Goal: Task Accomplishment & Management: Complete application form

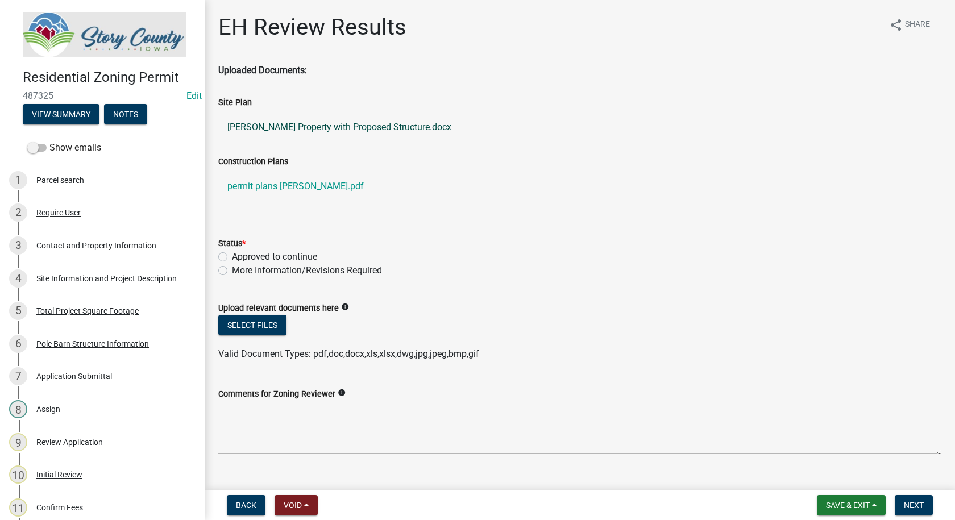
click at [352, 123] on link "[PERSON_NAME] Property with Proposed Structure.docx" at bounding box center [579, 127] width 723 height 27
click at [326, 184] on link "permit plans [PERSON_NAME].pdf" at bounding box center [579, 186] width 723 height 27
click at [61, 176] on div "Parcel search" at bounding box center [60, 180] width 48 height 8
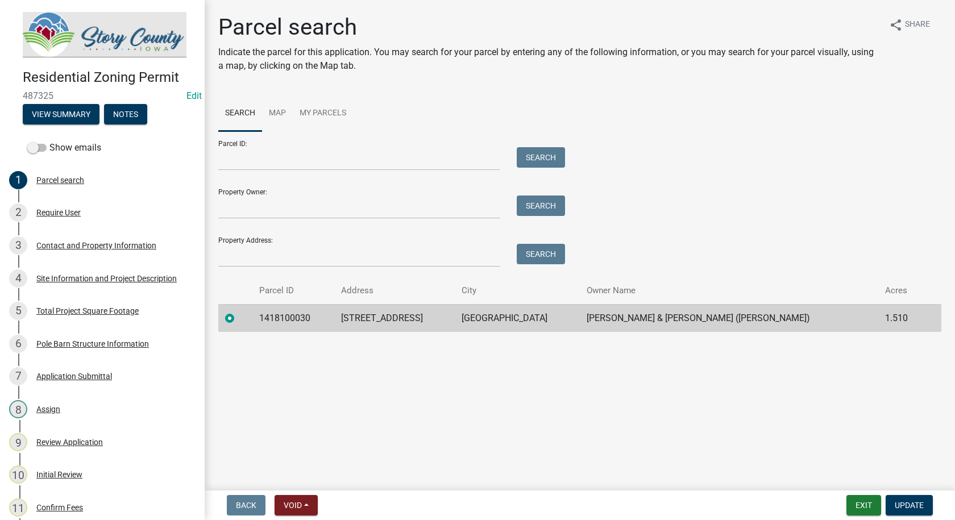
click at [290, 317] on td "1418100030" at bounding box center [293, 318] width 82 height 28
click at [239, 311] on label at bounding box center [239, 311] width 0 height 0
click at [239, 318] on input "radio" at bounding box center [242, 314] width 7 height 7
click at [67, 209] on div "Require User" at bounding box center [58, 213] width 44 height 8
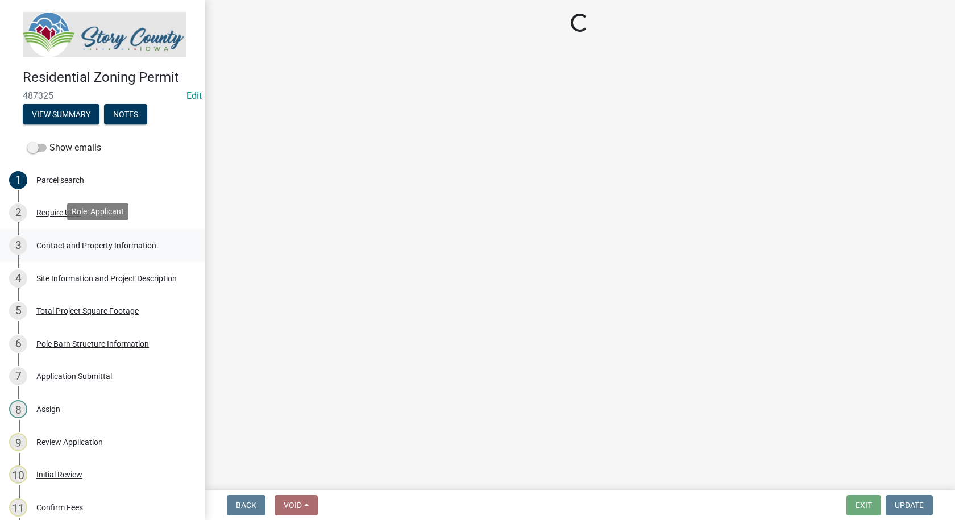
click at [67, 243] on div "Contact and Property Information" at bounding box center [96, 245] width 120 height 8
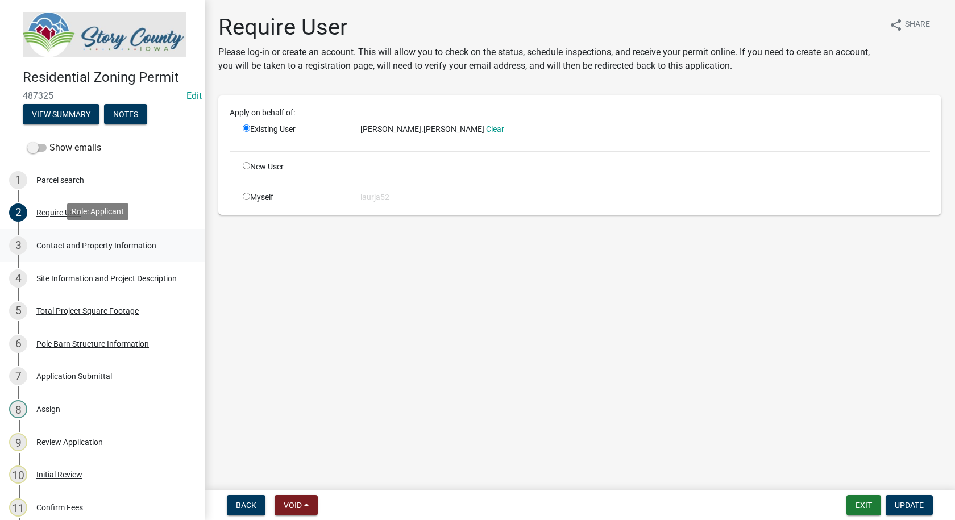
click at [67, 243] on div "Contact and Property Information" at bounding box center [96, 245] width 120 height 8
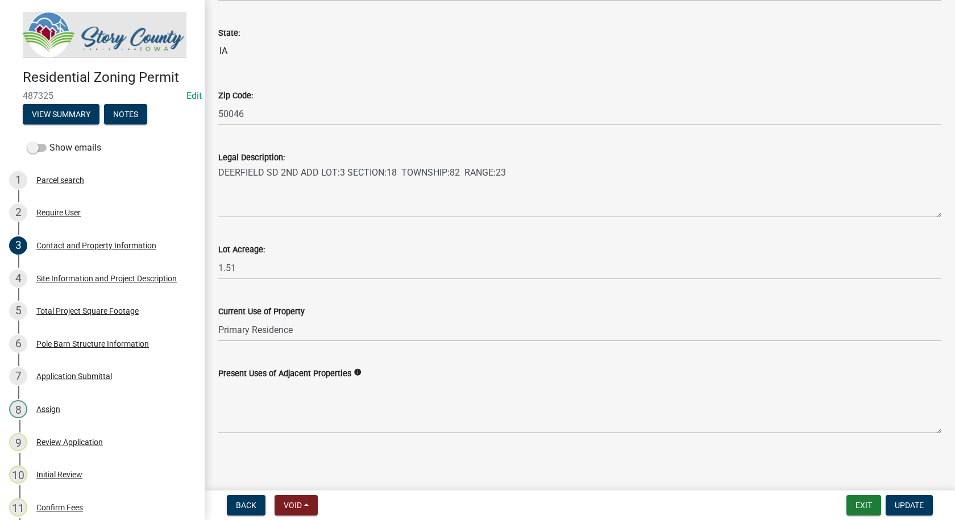
scroll to position [786, 0]
click at [85, 276] on div "Site Information and Project Description" at bounding box center [106, 278] width 140 height 8
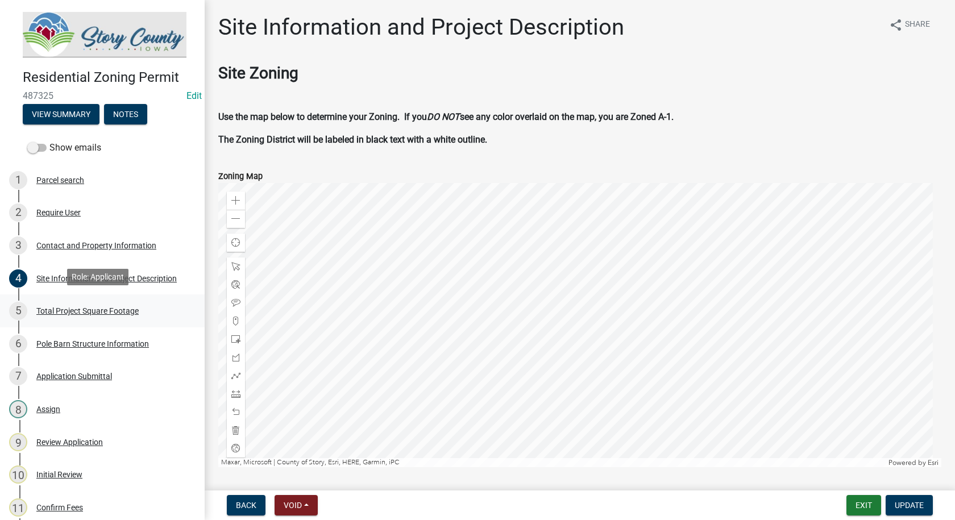
click at [85, 309] on div "Total Project Square Footage" at bounding box center [87, 311] width 102 height 8
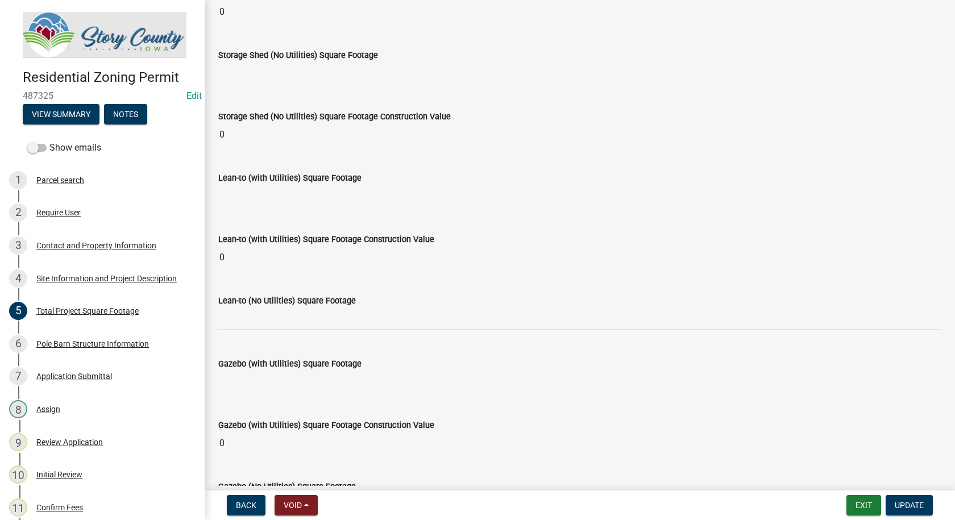
scroll to position [3943, 0]
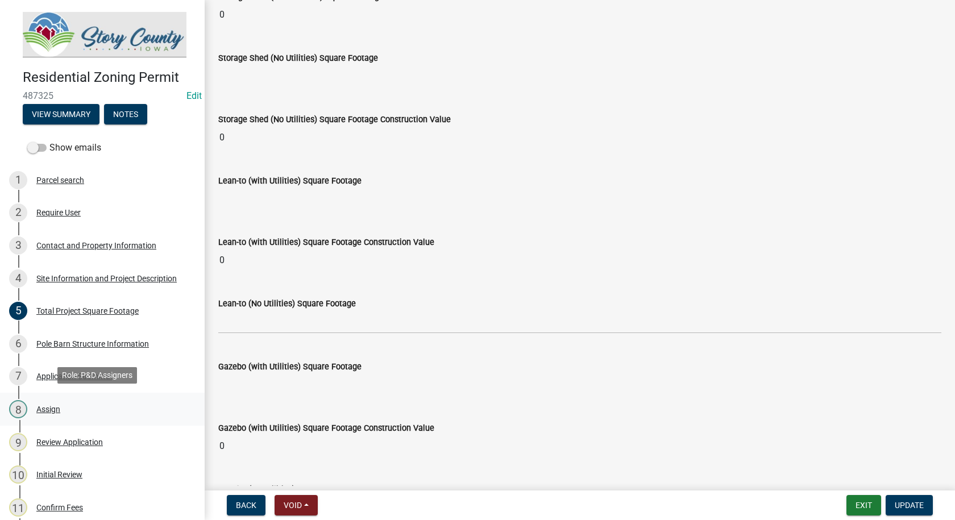
click at [45, 406] on div "Assign" at bounding box center [48, 409] width 24 height 8
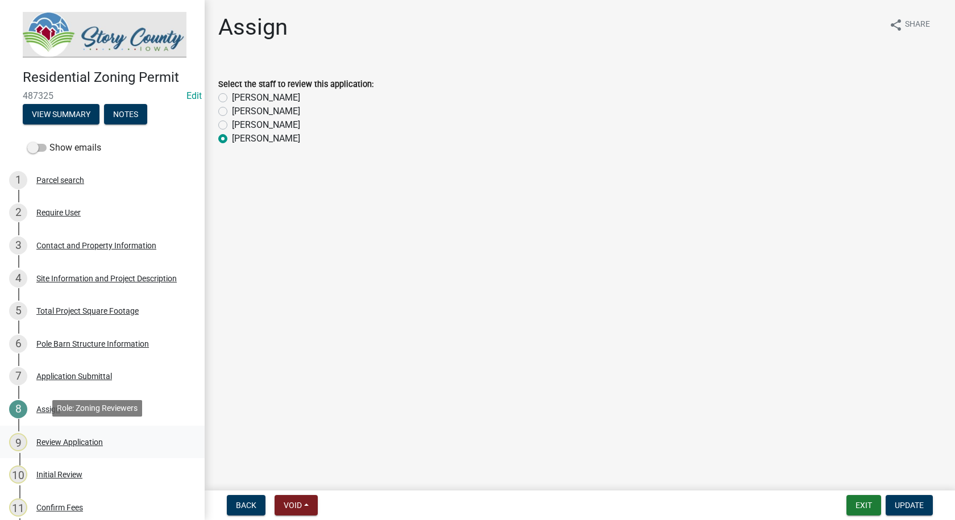
click at [53, 438] on div "Review Application" at bounding box center [69, 442] width 66 height 8
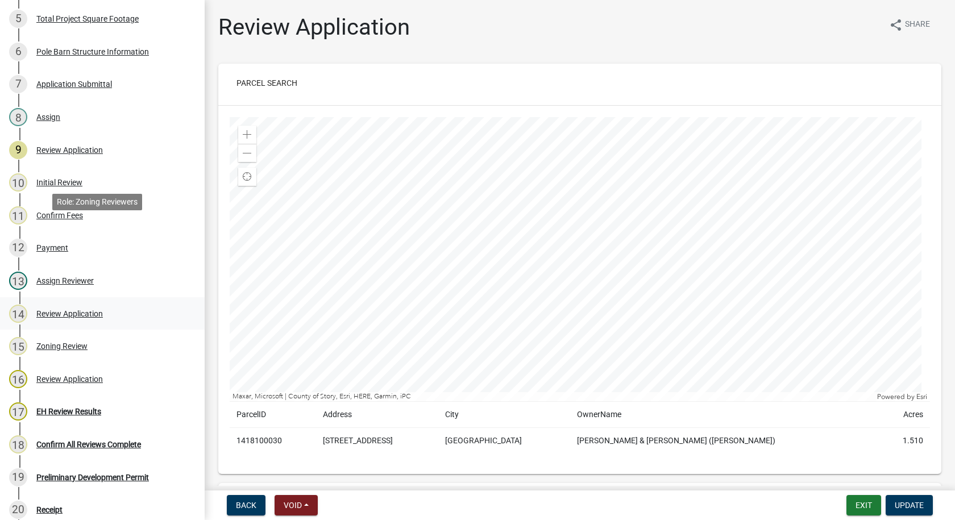
scroll to position [398, 0]
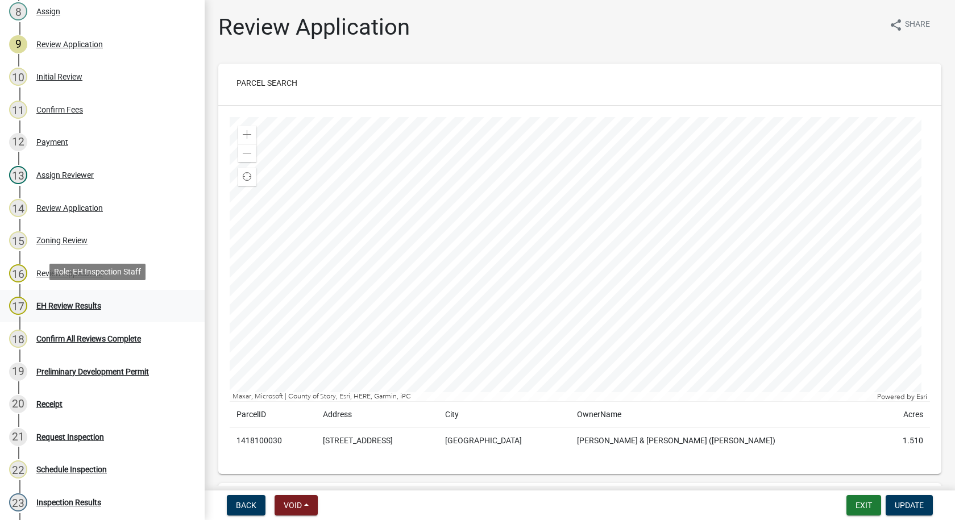
click at [78, 303] on div "EH Review Results" at bounding box center [68, 306] width 65 height 8
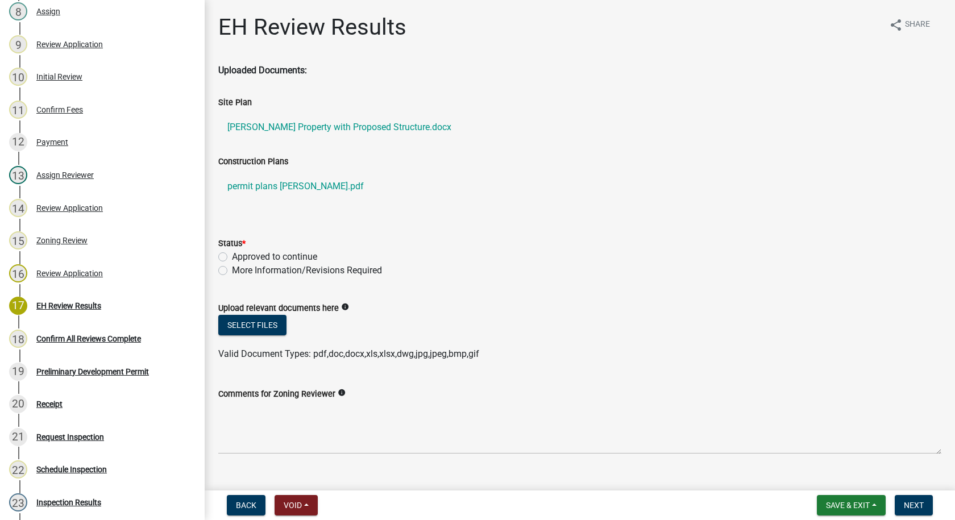
click at [232, 257] on label "Approved to continue" at bounding box center [274, 257] width 85 height 14
click at [232, 257] on input "Approved to continue" at bounding box center [235, 253] width 7 height 7
radio input "true"
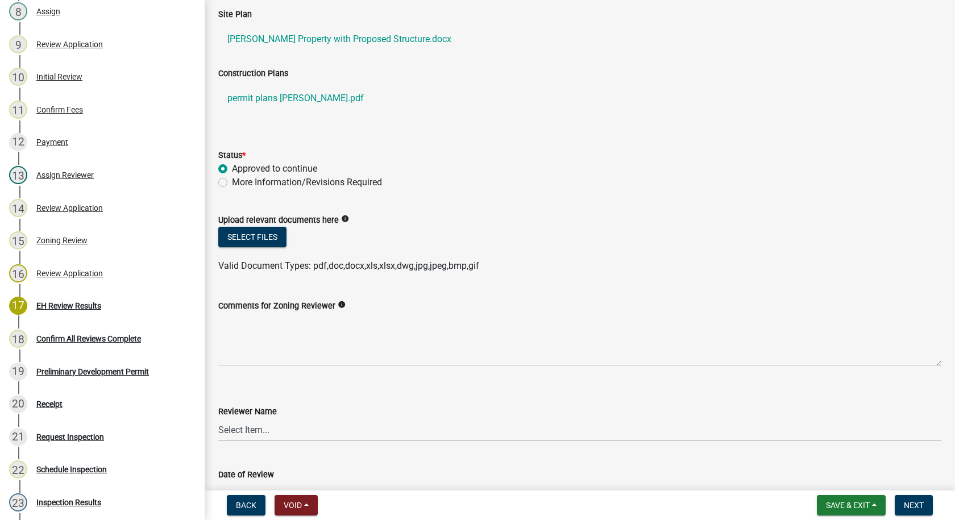
scroll to position [0, 0]
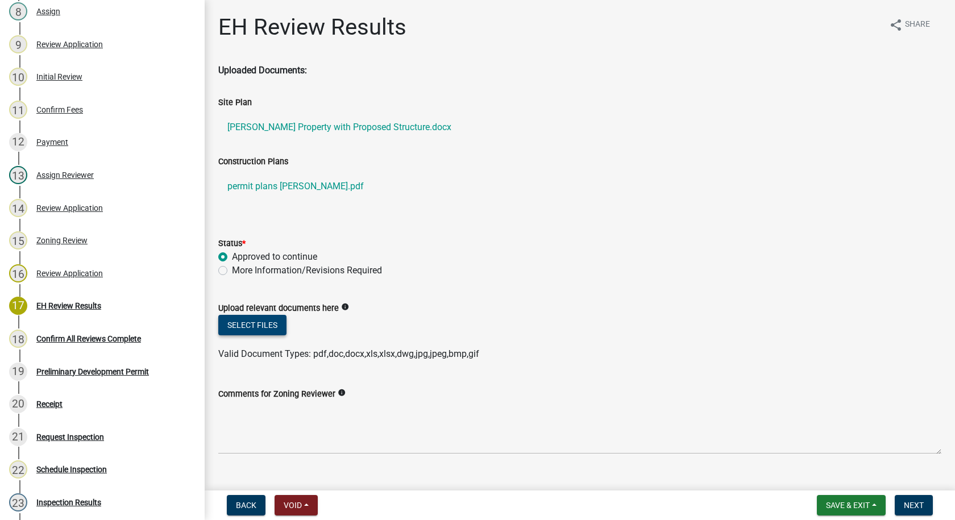
click at [273, 326] on button "Select files" at bounding box center [252, 325] width 68 height 20
click at [265, 328] on button "Select files" at bounding box center [252, 325] width 68 height 20
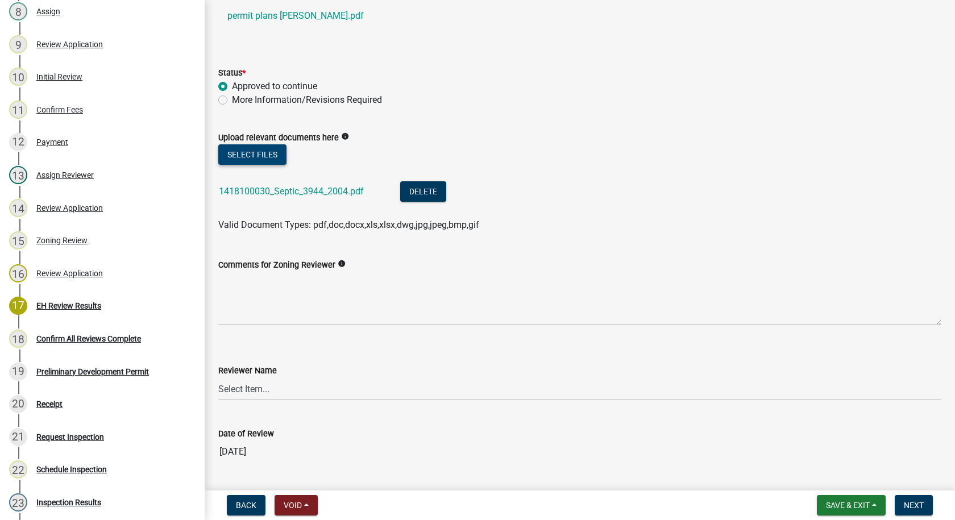
scroll to position [201, 0]
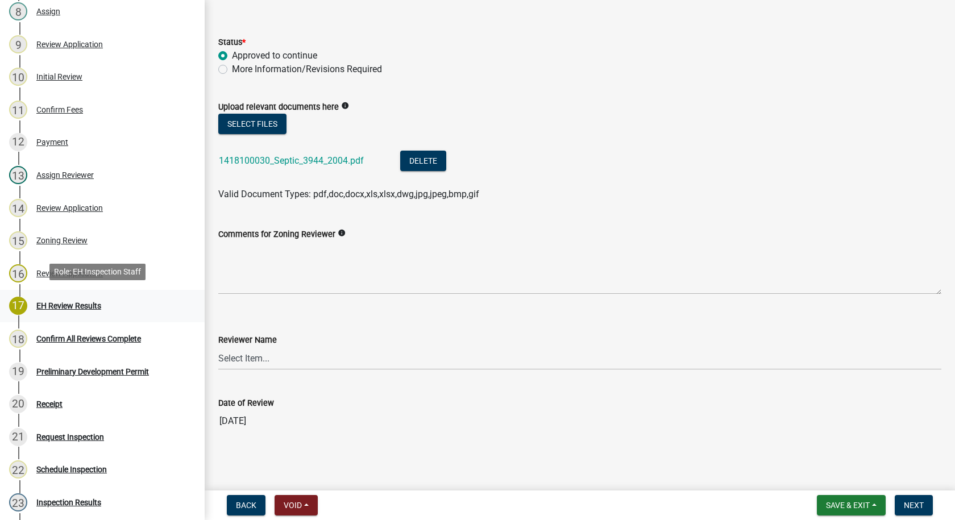
click at [80, 305] on div "EH Review Results" at bounding box center [68, 306] width 65 height 8
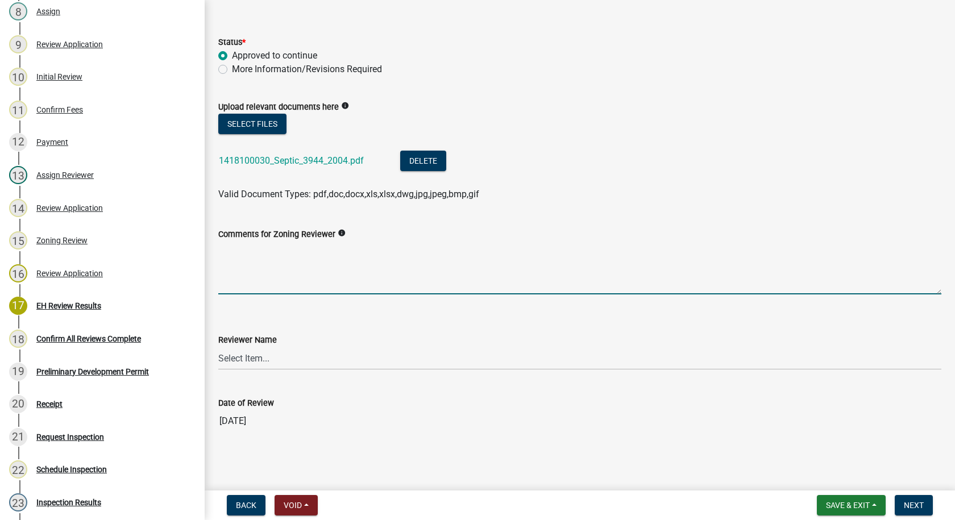
click at [265, 282] on textarea "Comments for Zoning Reviewer" at bounding box center [579, 267] width 723 height 53
click at [338, 232] on icon "info" at bounding box center [342, 233] width 8 height 8
click at [293, 257] on textarea "Comments for Zoning Reviewer" at bounding box center [579, 267] width 723 height 53
type textarea "a"
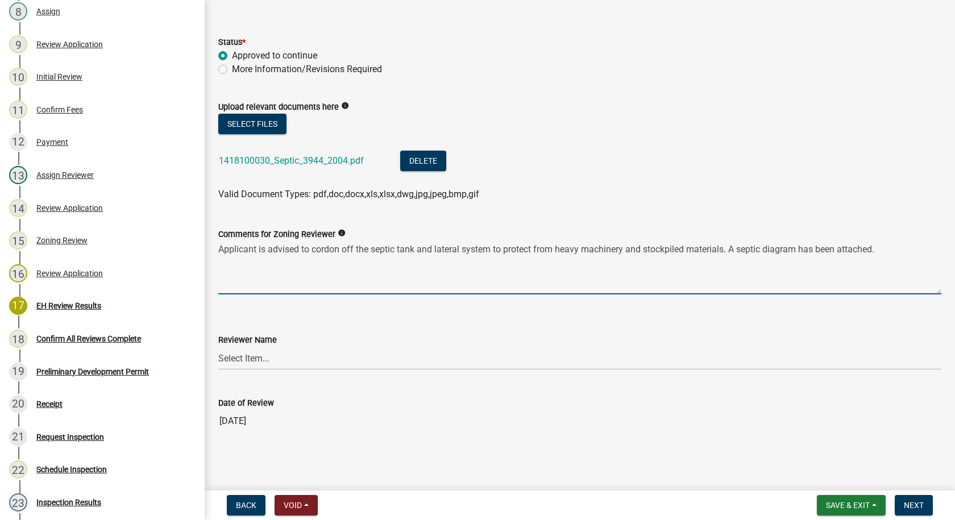
type textarea "Applicant is advised to cordon off the septic tank and lateral system to protec…"
click at [274, 357] on select "Select Item... [PERSON_NAME] [PERSON_NAME] [PERSON_NAME] [PERSON_NAME] [PERSON_…" at bounding box center [579, 358] width 723 height 23
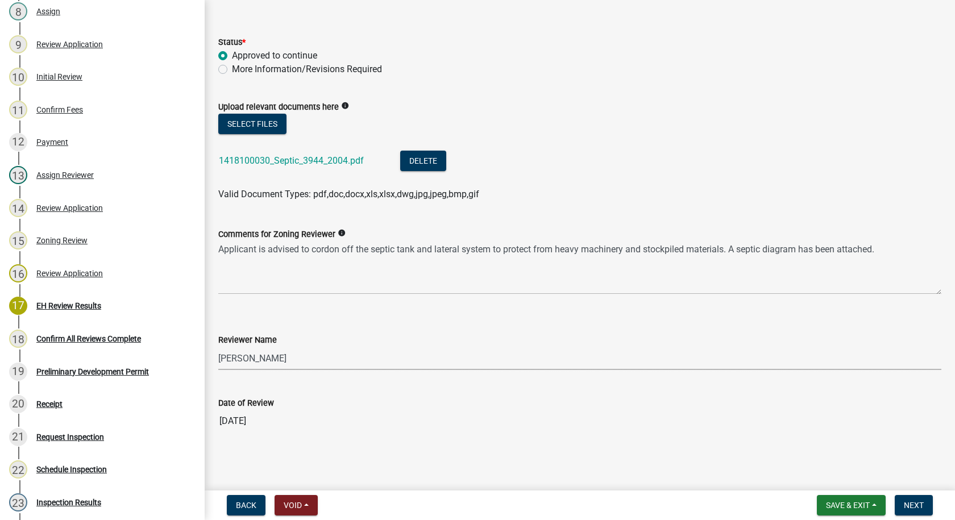
click at [218, 347] on select "Select Item... [PERSON_NAME] [PERSON_NAME] [PERSON_NAME] [PERSON_NAME] [PERSON_…" at bounding box center [579, 358] width 723 height 23
select select "d6ba19c2-de5c-4719-b65c-8ee22eaf790e"
drag, startPoint x: 882, startPoint y: 251, endPoint x: 215, endPoint y: 255, distance: 666.5
click at [215, 255] on div "Comments for Zoning Reviewer info Applicant is advised to cordon off the septic…" at bounding box center [580, 252] width 740 height 83
click at [835, 501] on span "Save & Exit" at bounding box center [848, 505] width 44 height 9
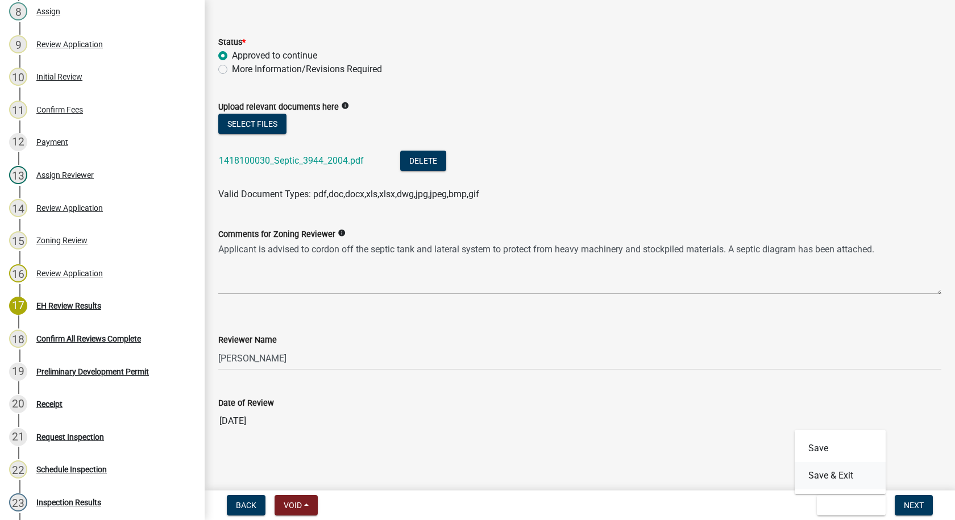
click at [832, 482] on button "Save & Exit" at bounding box center [839, 475] width 91 height 27
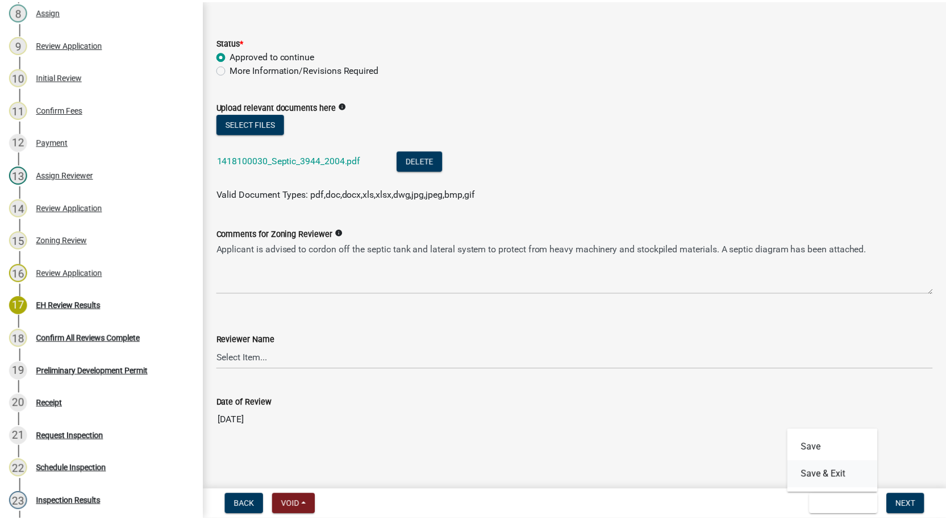
scroll to position [0, 0]
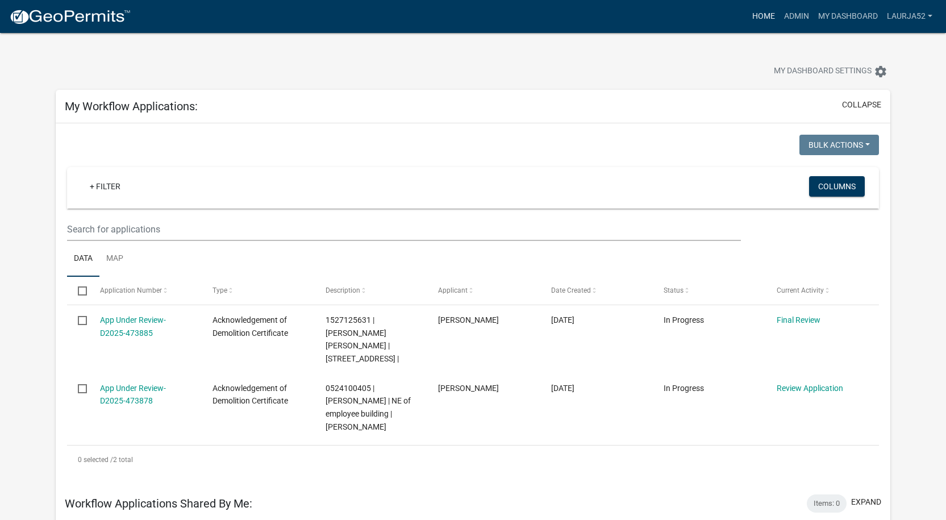
click at [765, 18] on link "Home" at bounding box center [764, 17] width 32 height 22
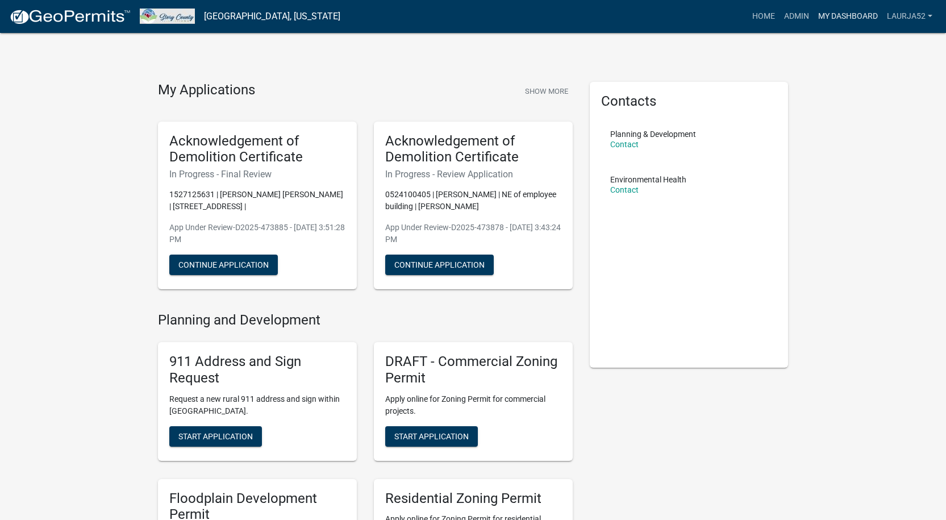
click at [832, 18] on link "My Dashboard" at bounding box center [848, 17] width 69 height 22
